Goal: Information Seeking & Learning: Learn about a topic

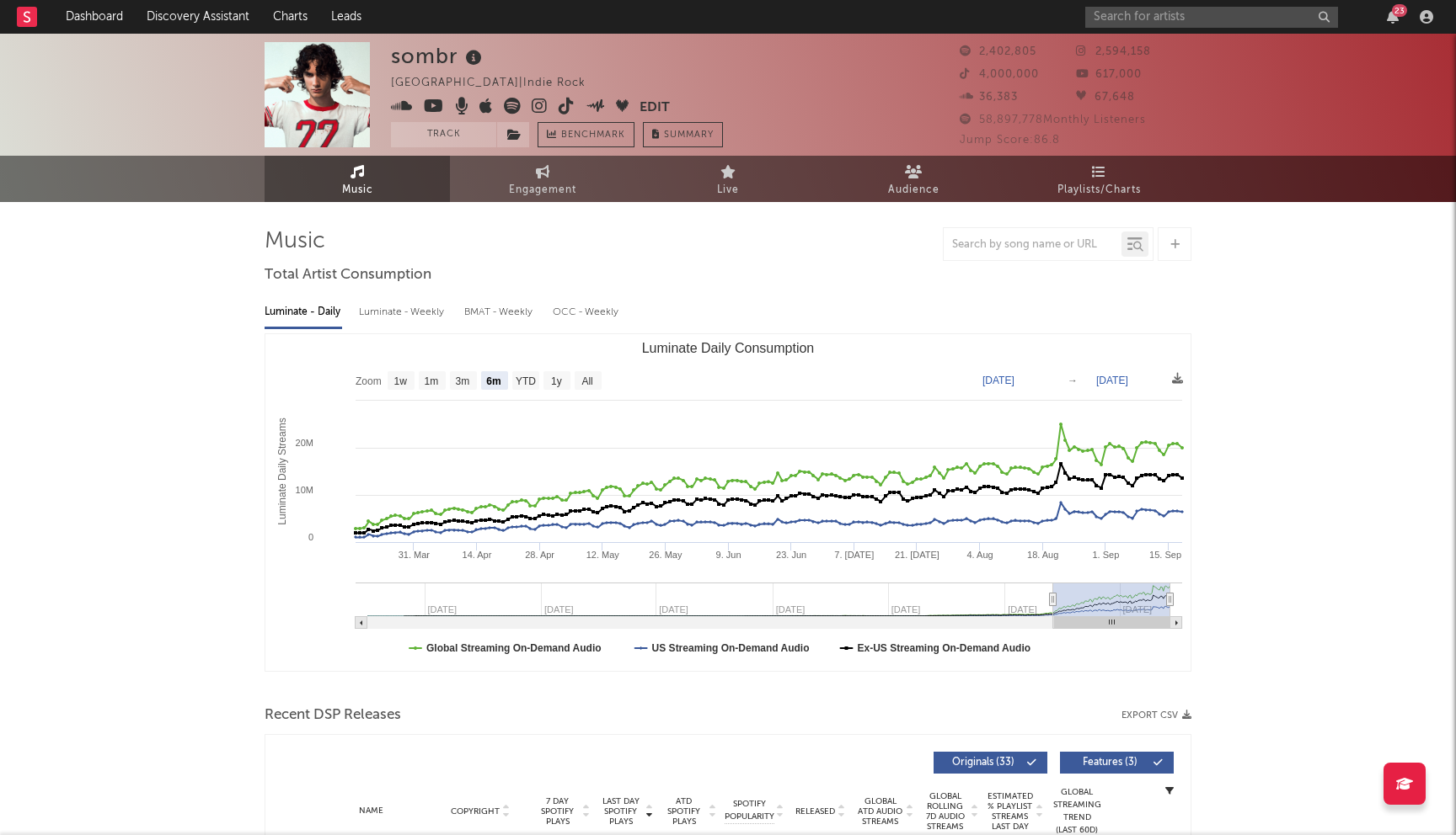
select select "6m"
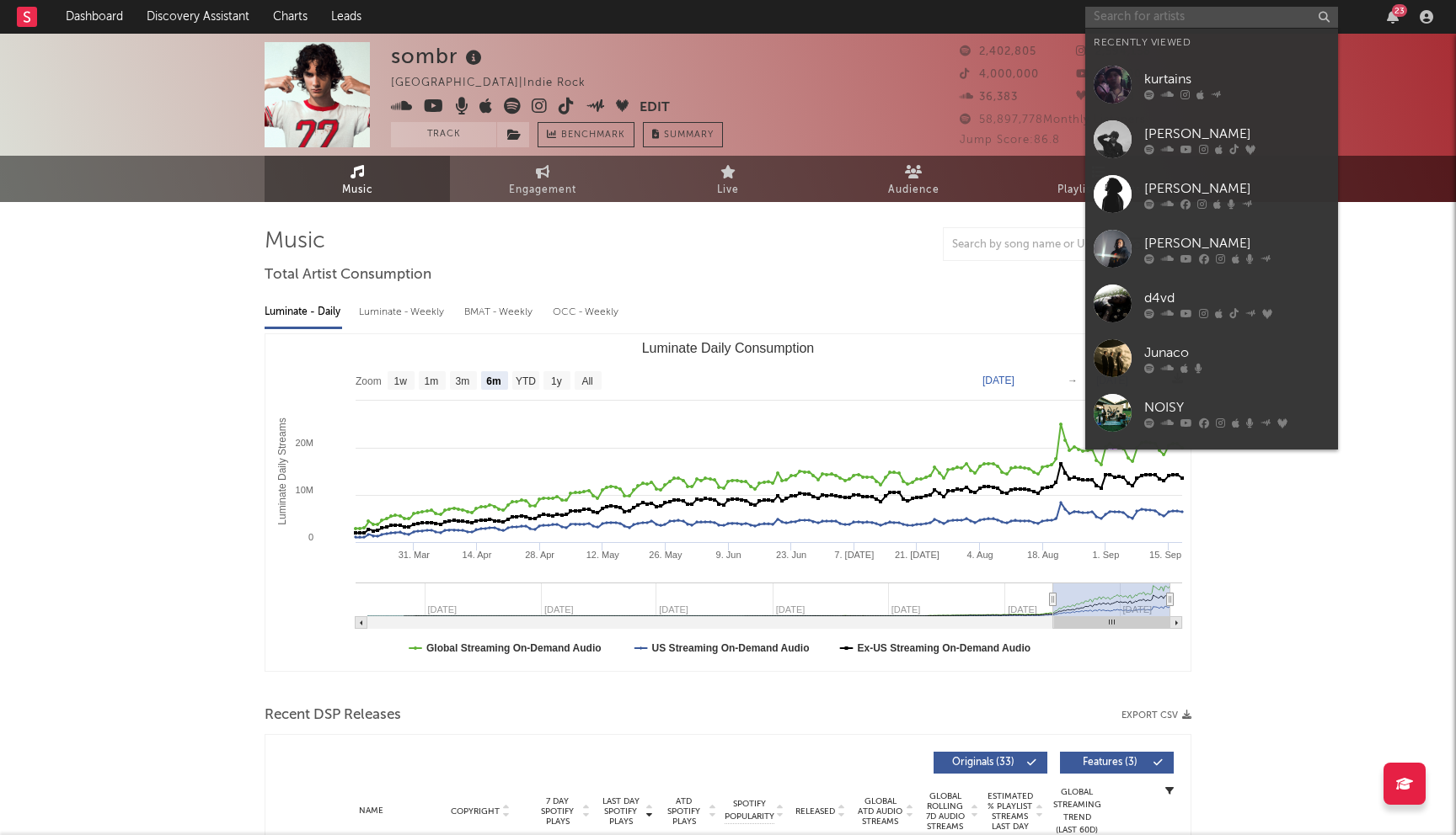
click at [1167, 20] on input "text" at bounding box center [1212, 17] width 253 height 21
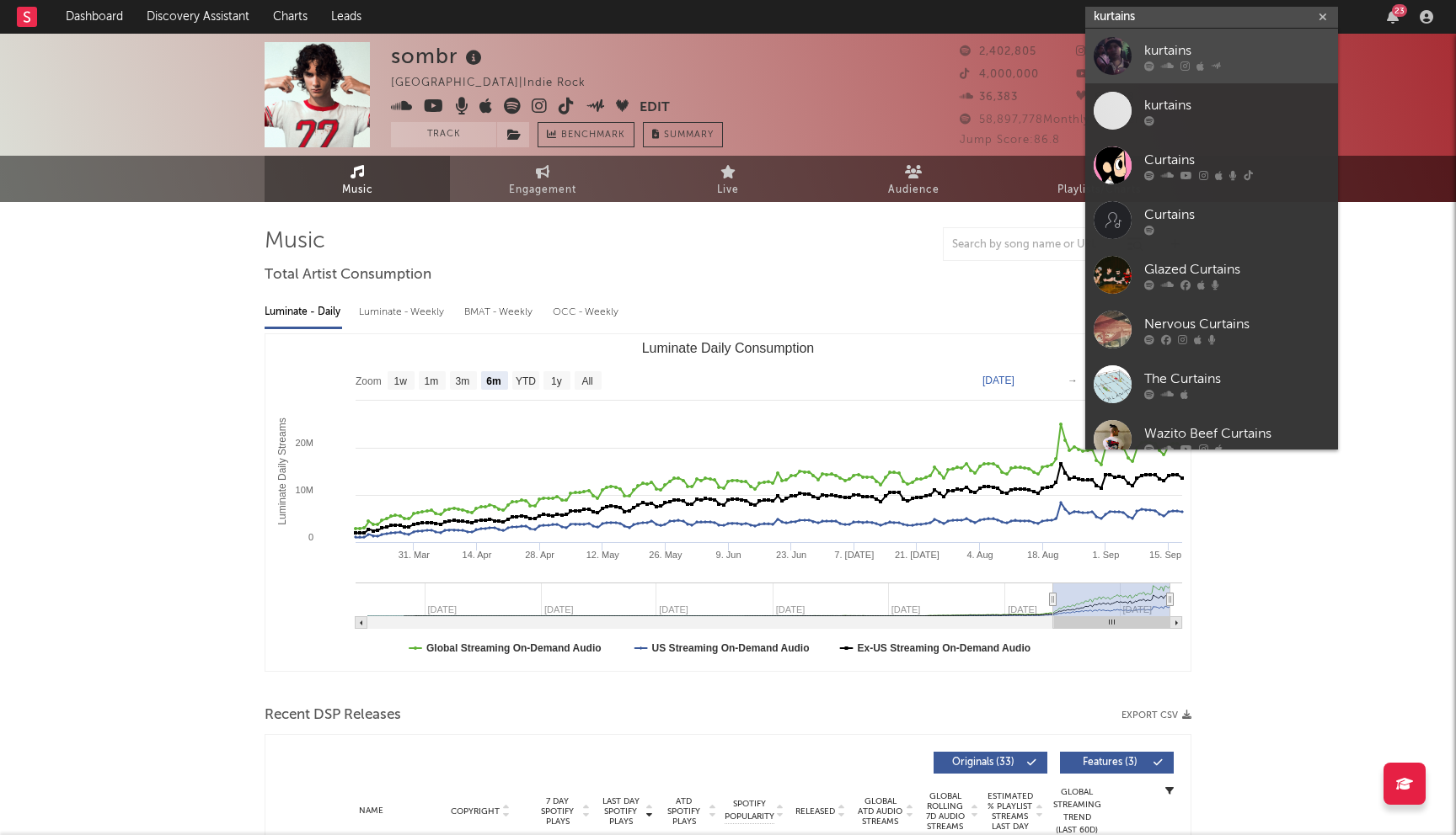
type input "kurtains"
click at [1211, 42] on div "kurtains" at bounding box center [1237, 50] width 185 height 20
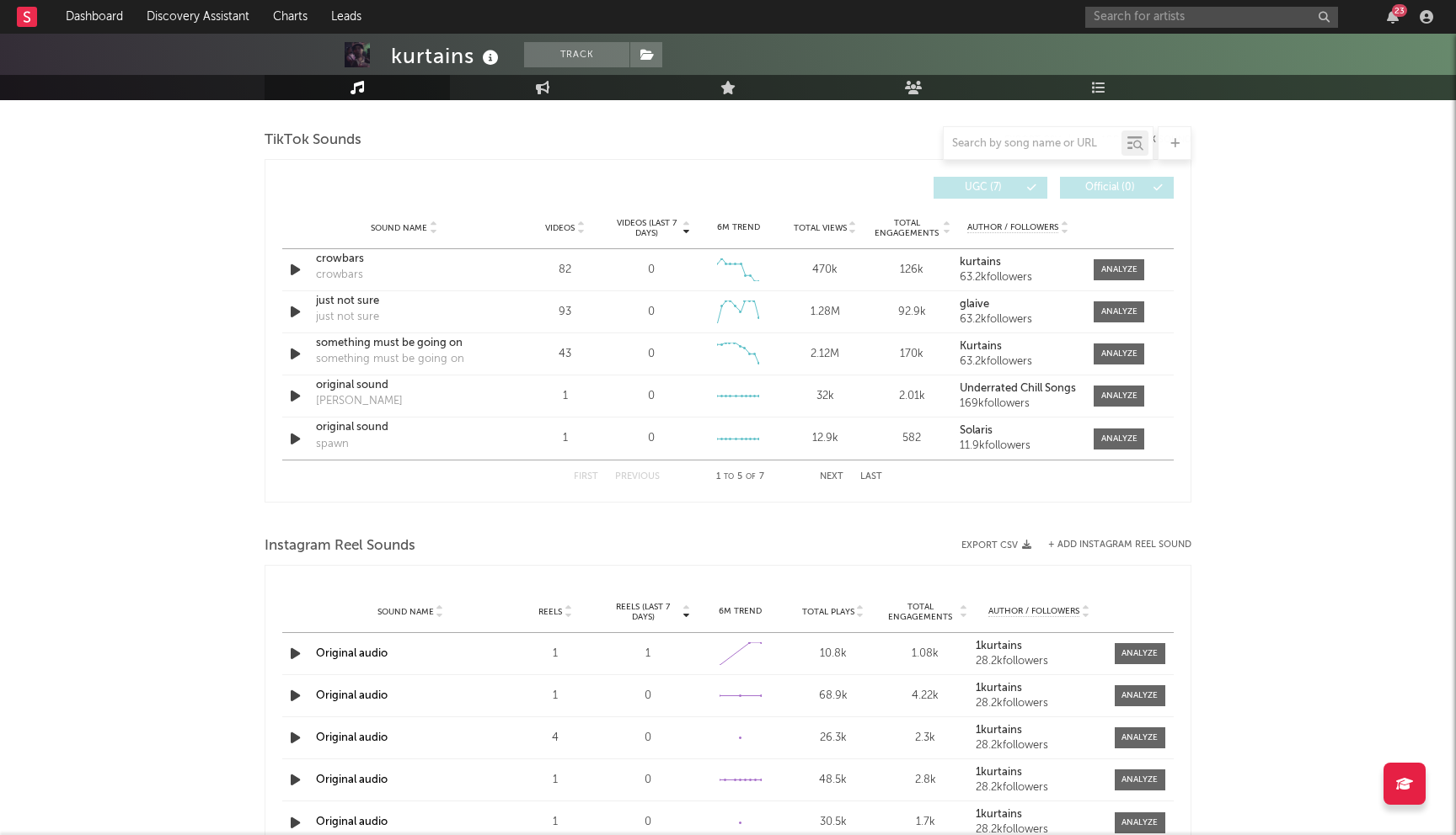
scroll to position [1092, 0]
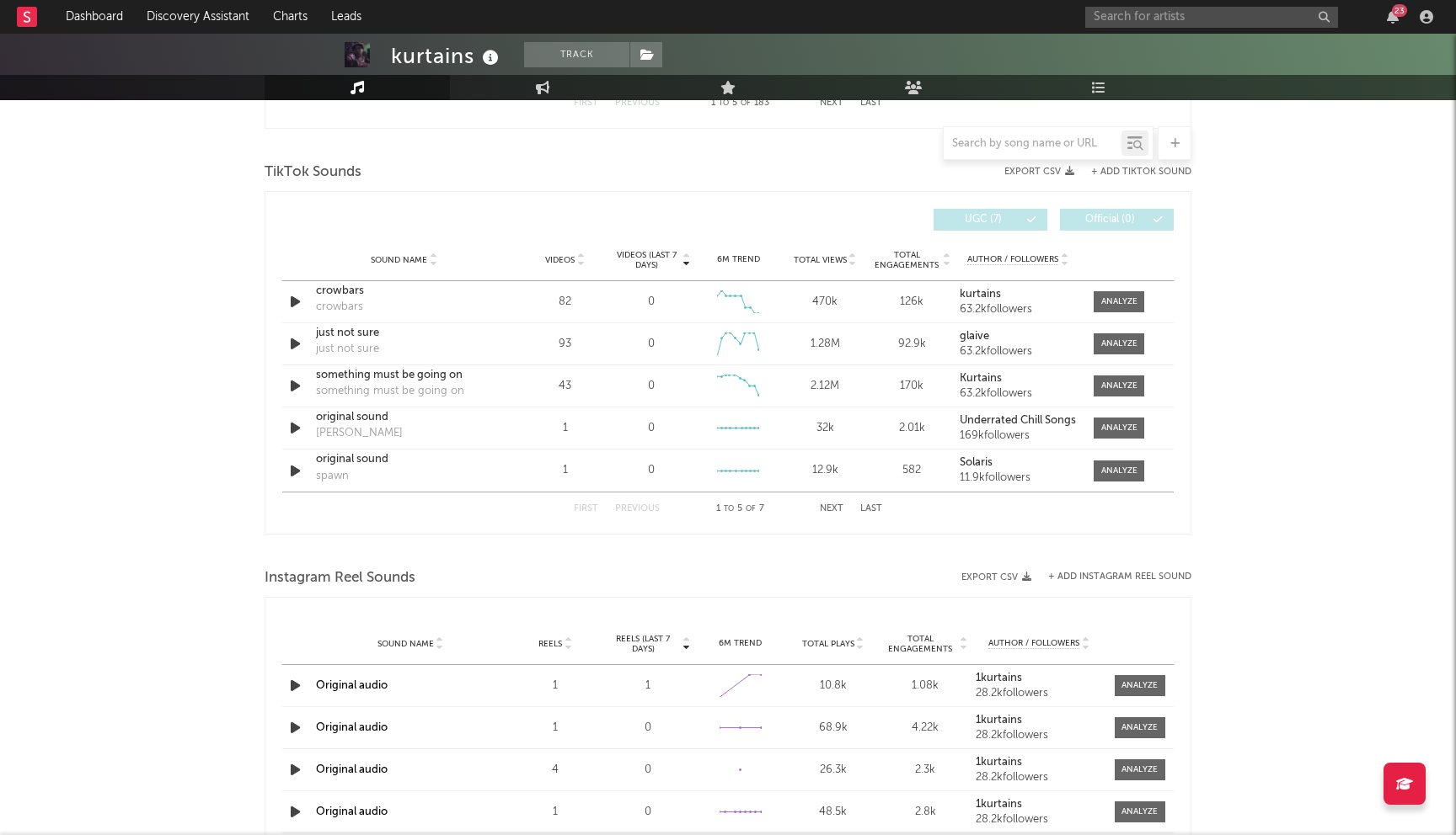
click at [662, 257] on span "Videos (last 7 days)" at bounding box center [647, 260] width 68 height 20
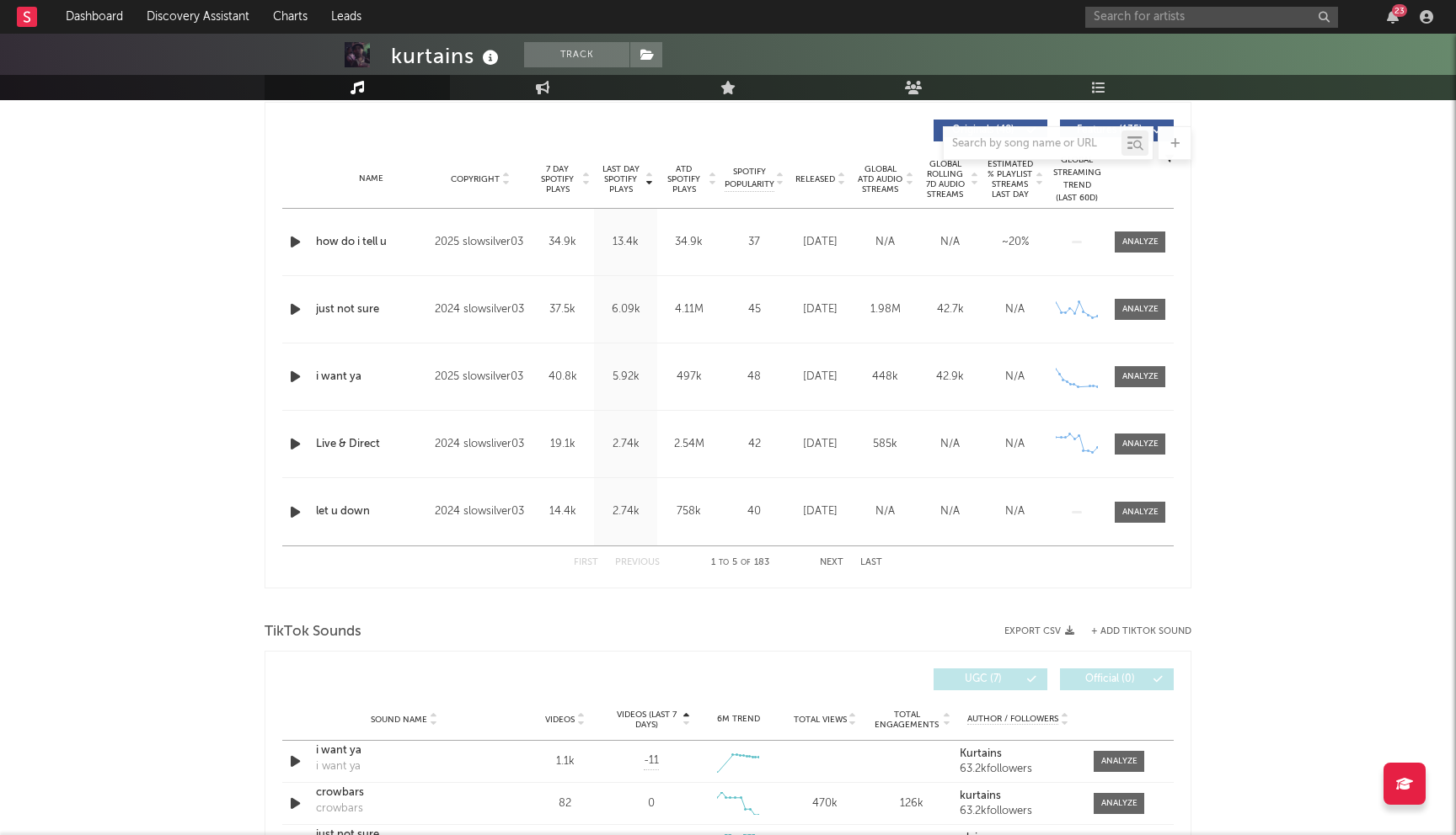
scroll to position [588, 0]
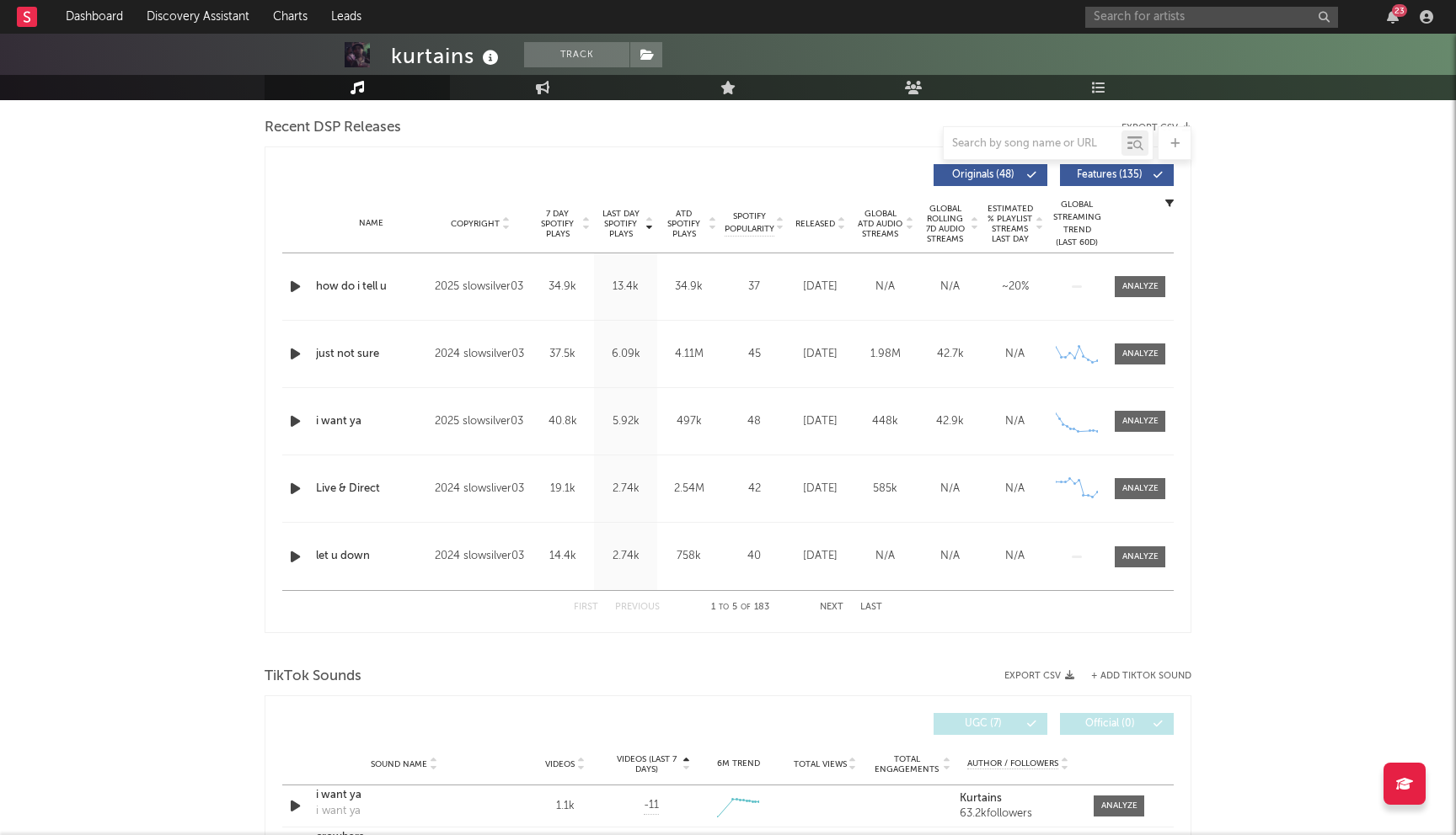
click at [840, 607] on button "Next" at bounding box center [831, 607] width 24 height 10
click at [636, 603] on button "Previous" at bounding box center [636, 607] width 45 height 10
click at [834, 604] on button "Next" at bounding box center [831, 607] width 24 height 10
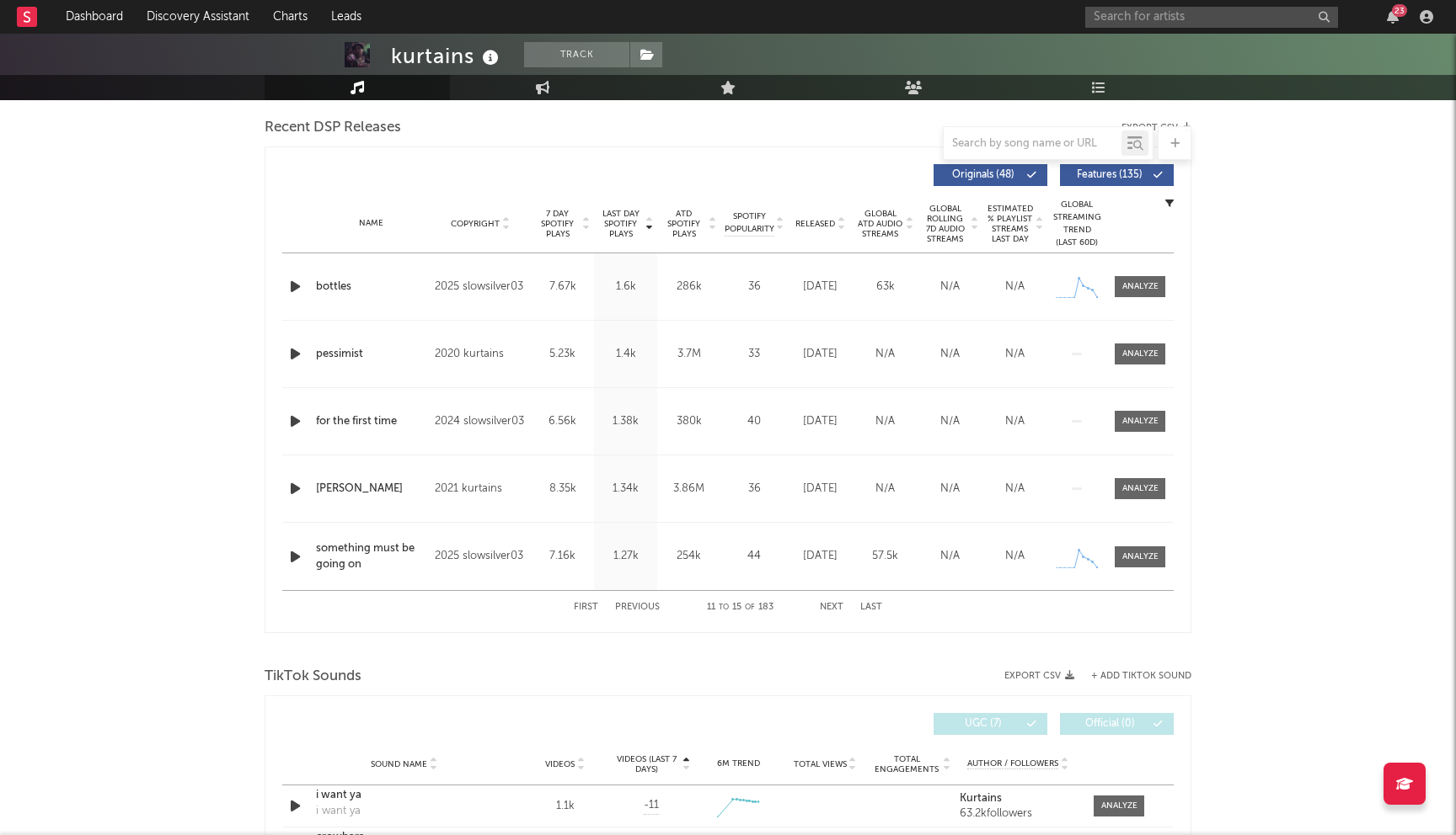
click at [834, 604] on button "Next" at bounding box center [831, 607] width 24 height 10
click at [635, 606] on button "Previous" at bounding box center [636, 607] width 45 height 10
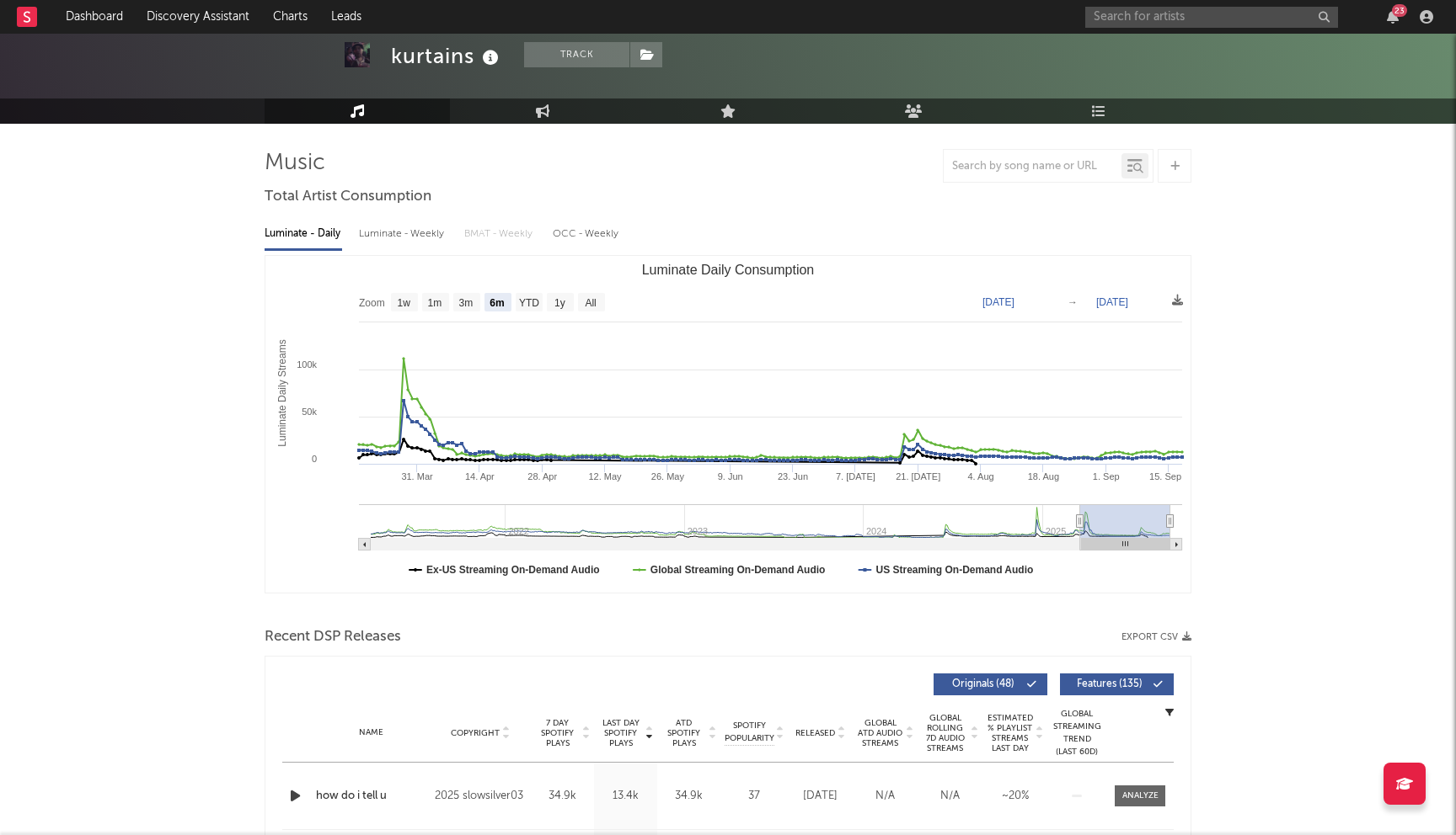
scroll to position [0, 0]
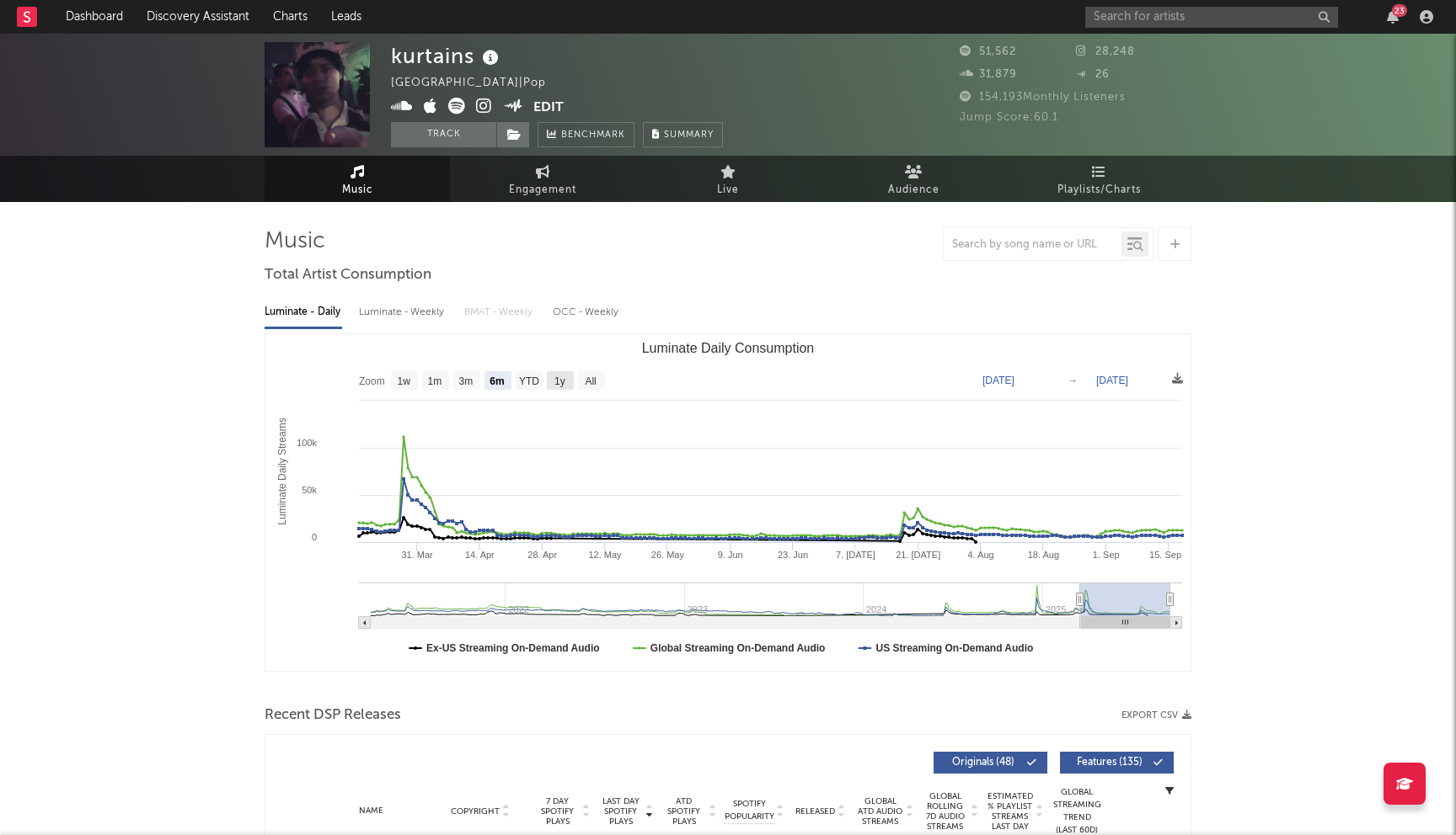
click at [554, 380] on text "1y" at bounding box center [560, 381] width 11 height 12
select select "1y"
type input "[DATE]"
